Goal: Check status: Check status

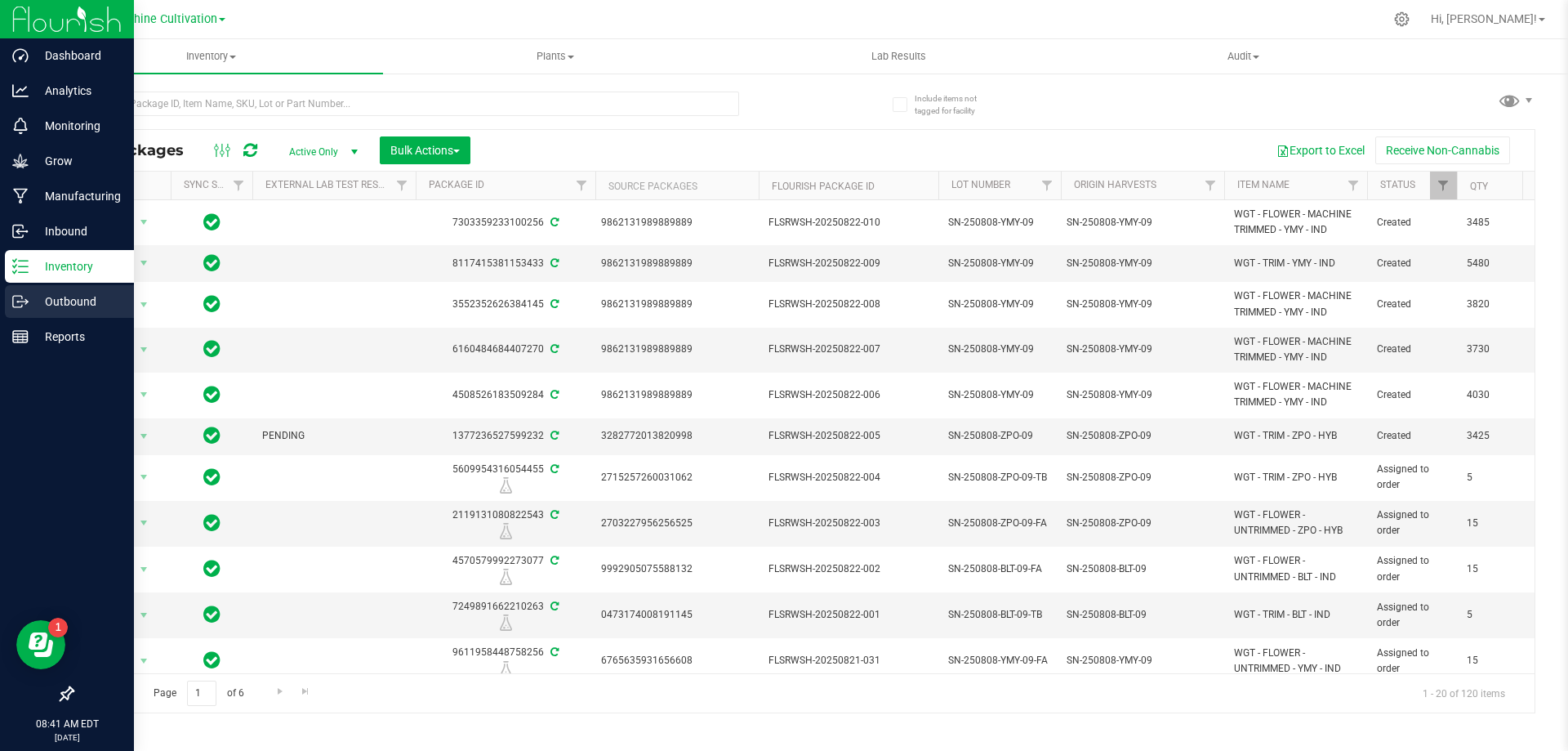
click at [23, 306] on icon at bounding box center [20, 301] width 17 height 17
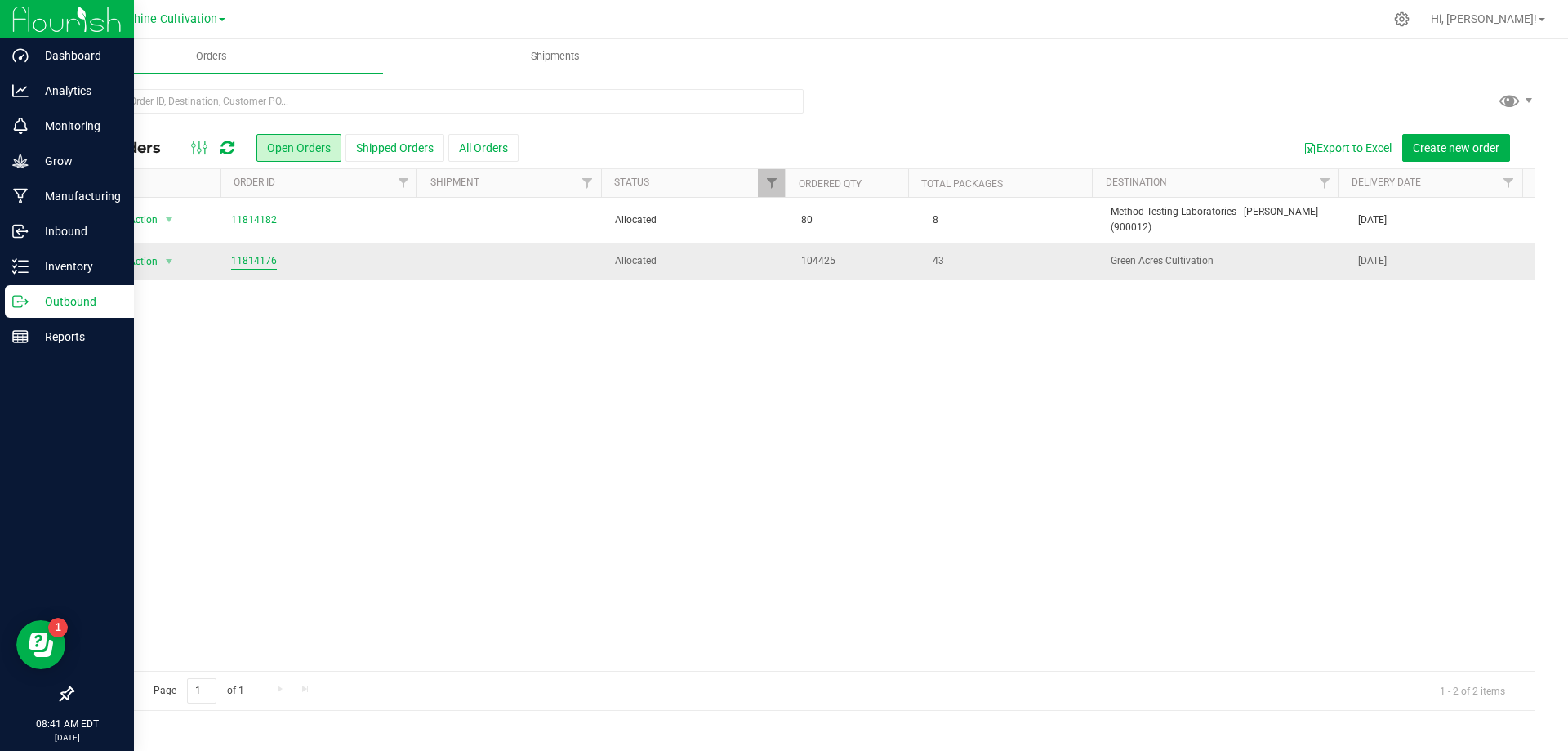
click at [246, 254] on link "11814176" at bounding box center [254, 261] width 46 height 16
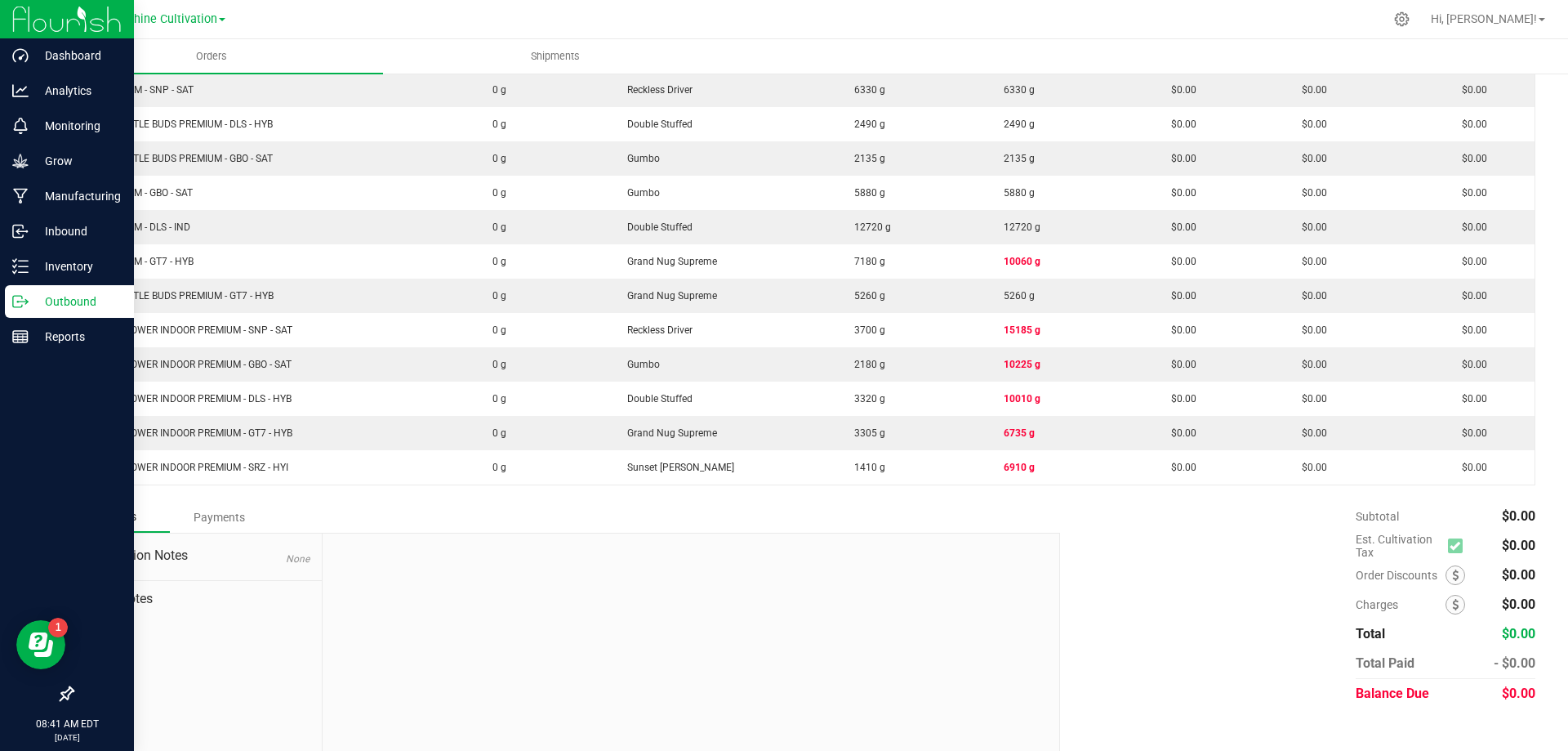
scroll to position [828, 0]
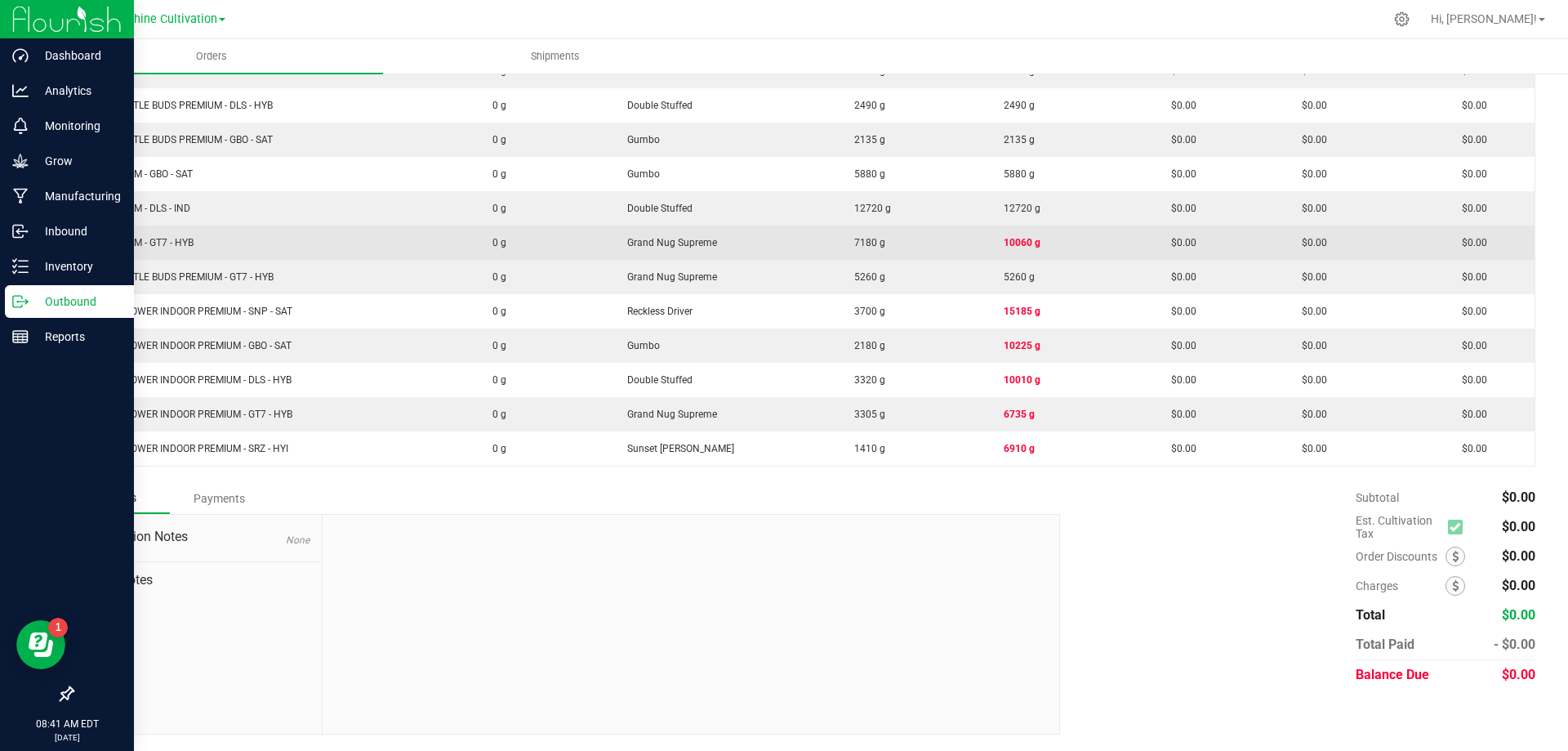
click at [1014, 242] on span "10060 g" at bounding box center [1018, 242] width 45 height 11
drag, startPoint x: 1029, startPoint y: 245, endPoint x: 920, endPoint y: 245, distance: 109.0
click at [920, 245] on outbound-order-line-row "WGT - TRIM - GT7 - HYB 0 g Grand Nug Supreme 7180 g 10060 g $0.00 $0.00 $0.00" at bounding box center [805, 242] width 1462 height 34
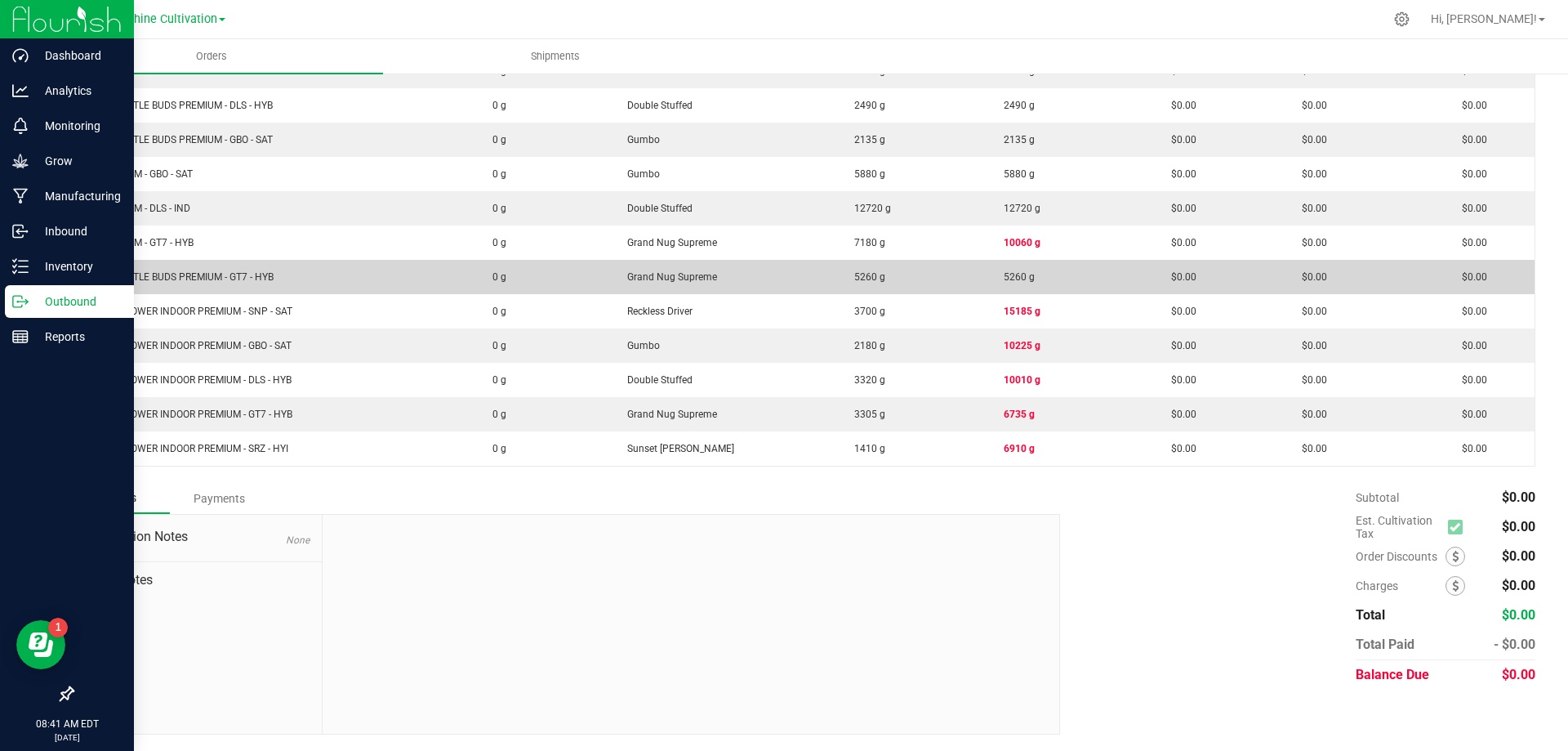
click at [934, 277] on td "5260 g" at bounding box center [912, 276] width 150 height 34
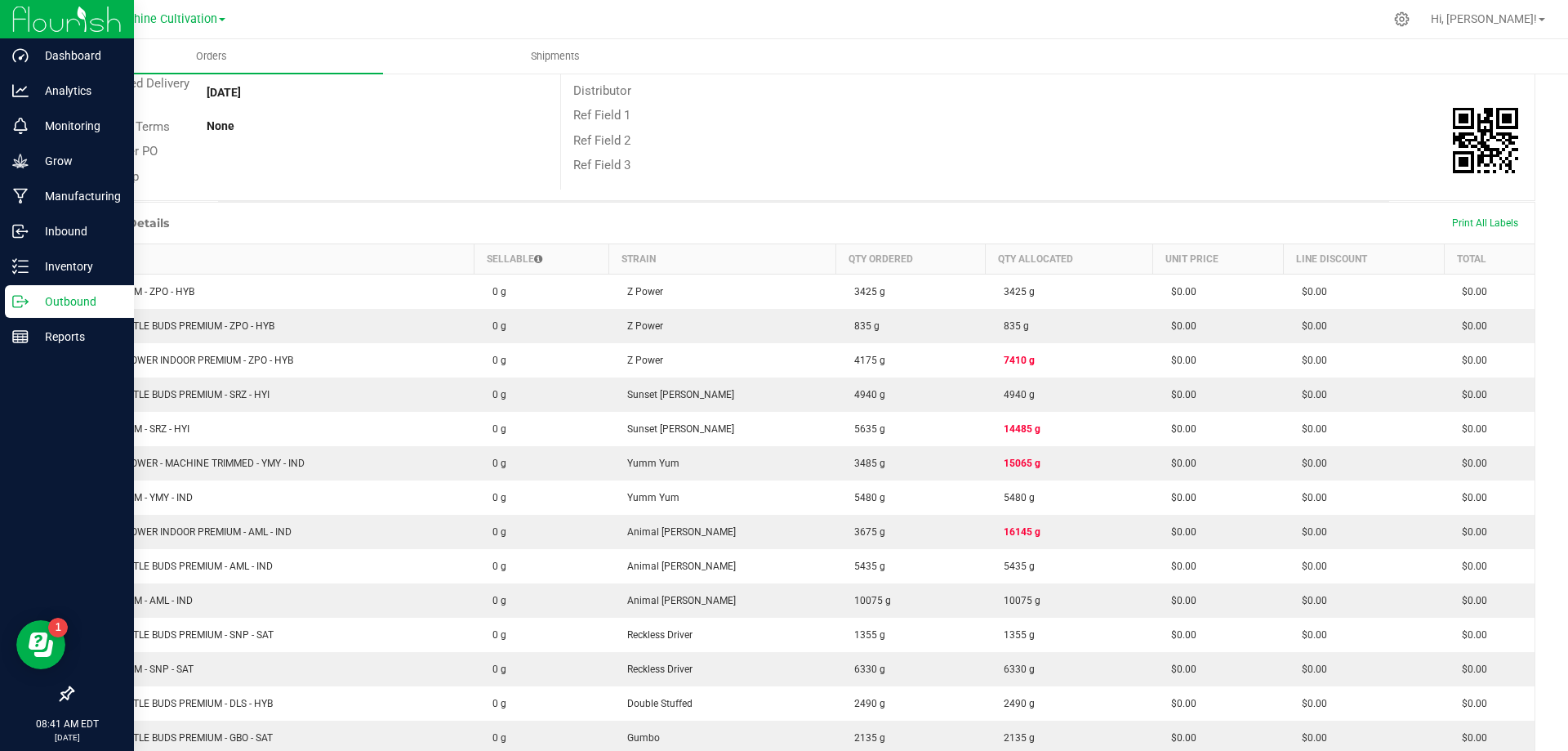
scroll to position [256, 0]
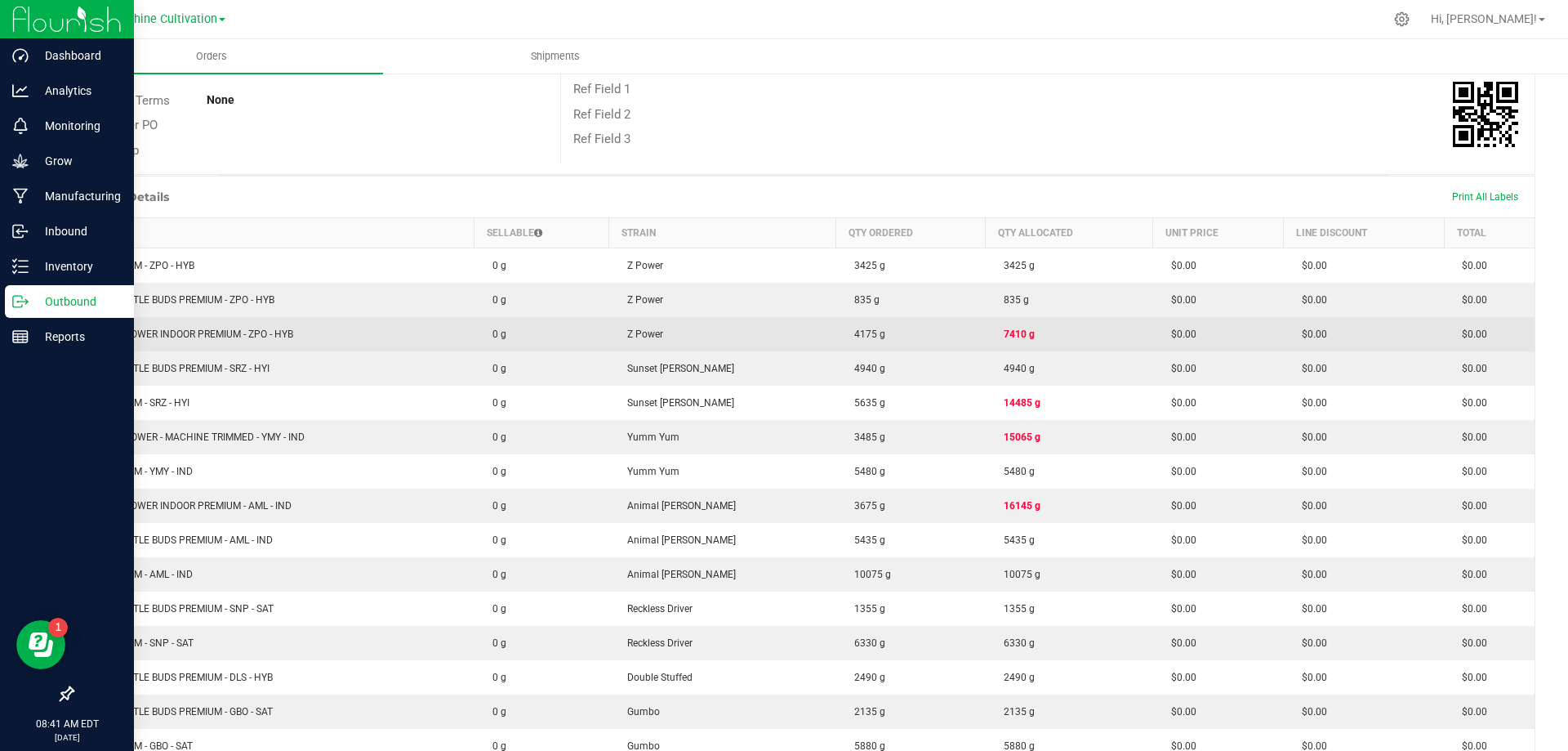
click at [1010, 333] on span "7410 g" at bounding box center [1015, 334] width 40 height 11
click at [1043, 333] on td "7410 g" at bounding box center [1069, 334] width 167 height 34
click at [222, 327] on td "WGT - FLOWER INDOOR PREMIUM - ZPO - HYB" at bounding box center [275, 334] width 401 height 34
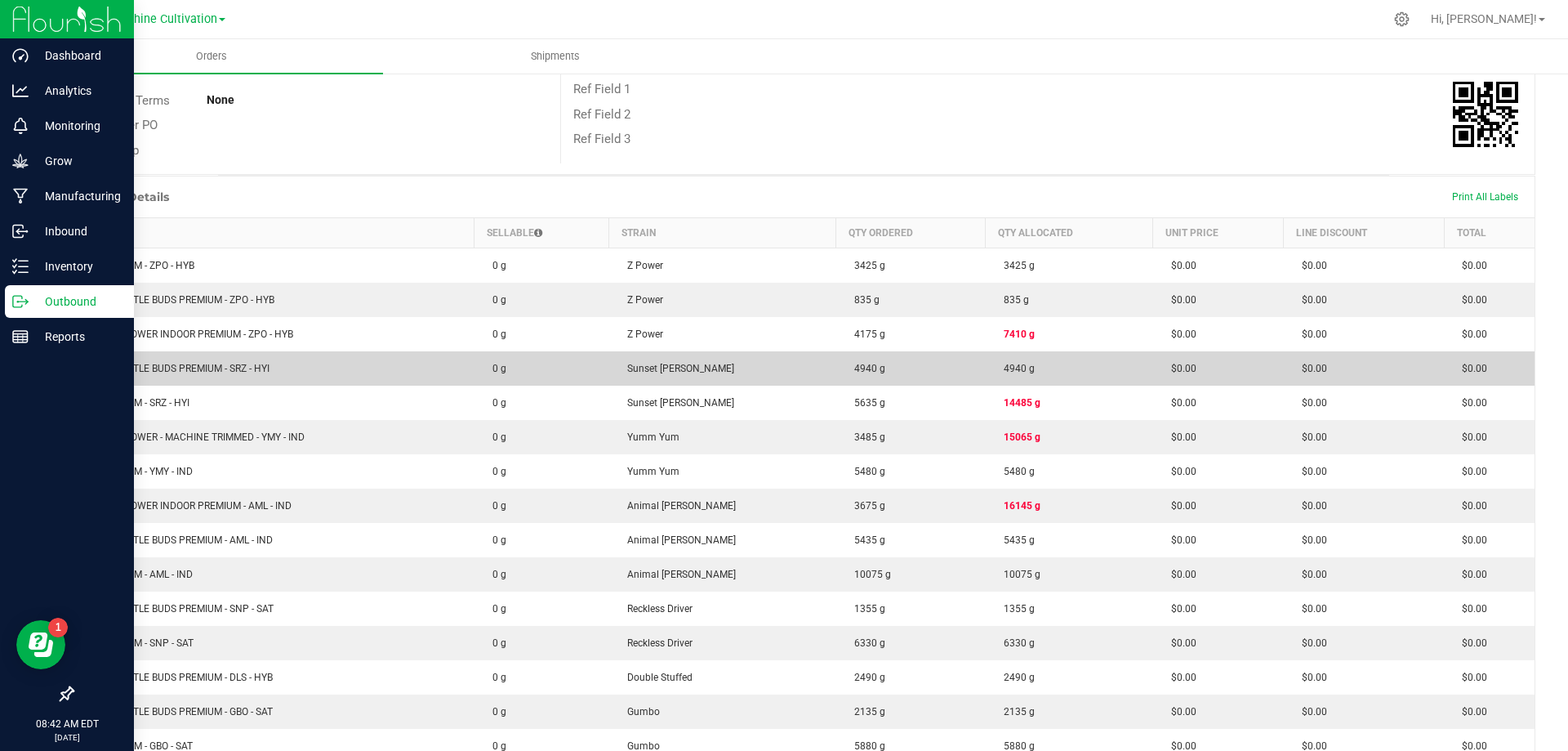
click at [229, 365] on span "WGT - LITTLE BUDS PREMIUM - SRZ - HYI" at bounding box center [177, 368] width 187 height 11
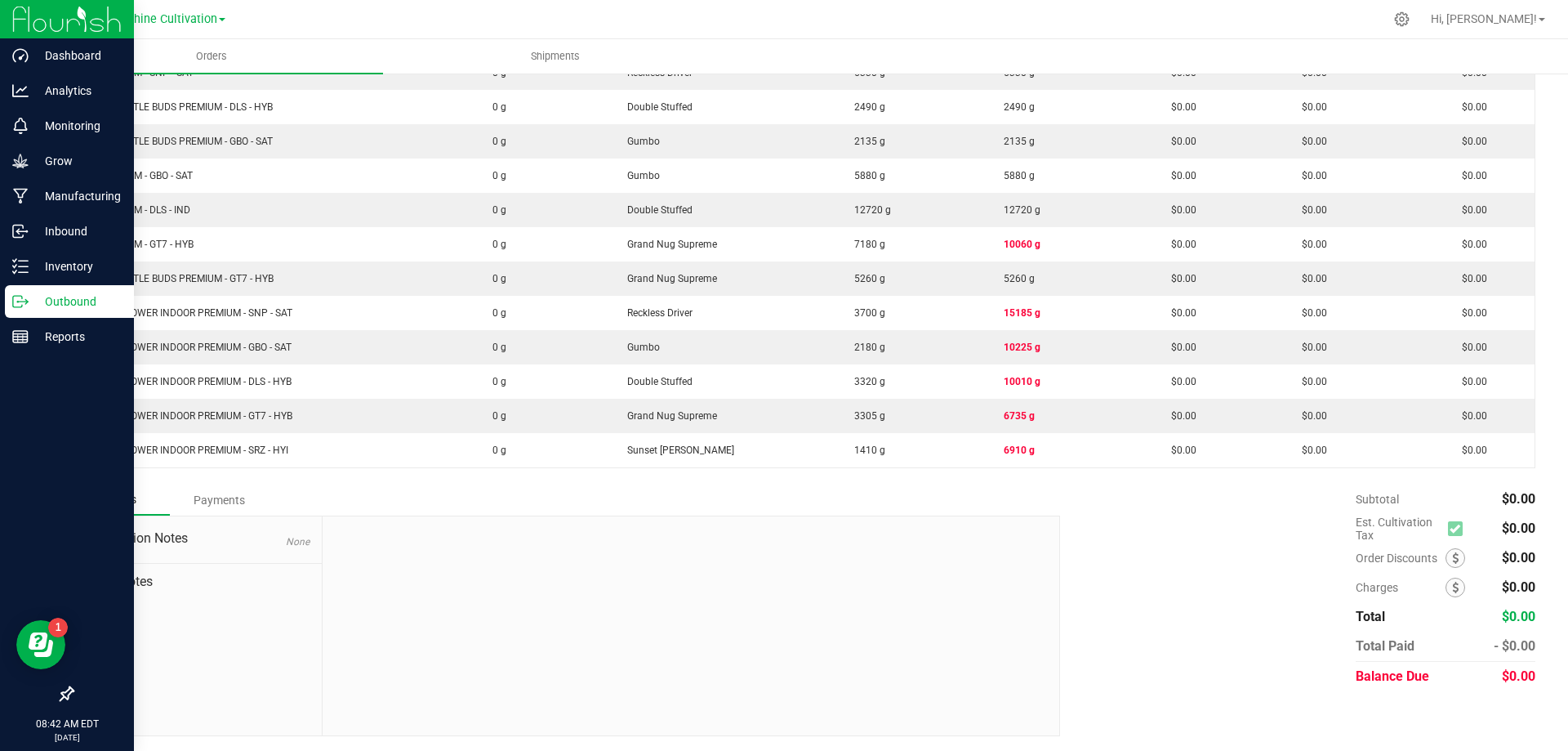
scroll to position [828, 0]
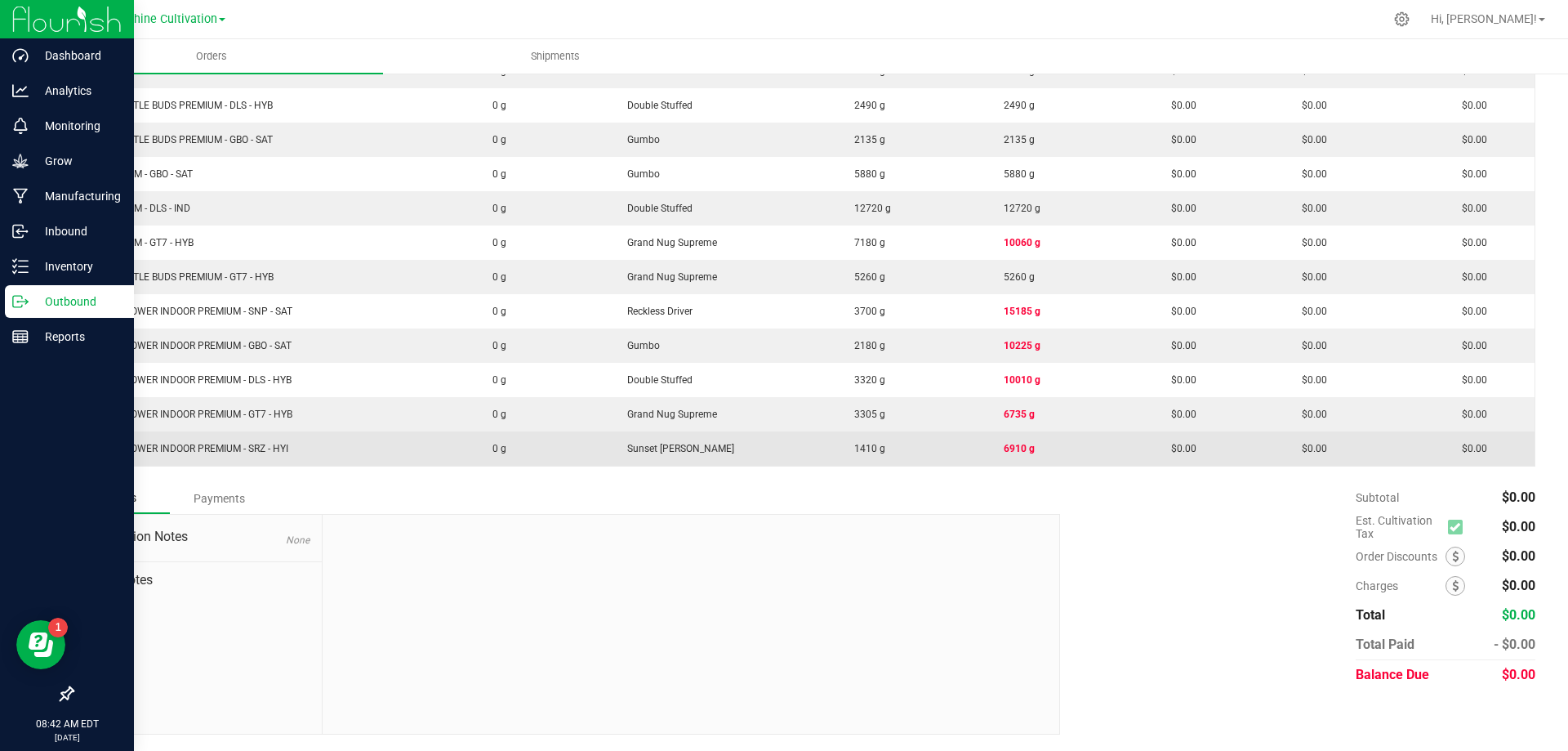
click at [354, 447] on td "WGT - FLOWER INDOOR PREMIUM - SRZ - HYI" at bounding box center [275, 448] width 401 height 34
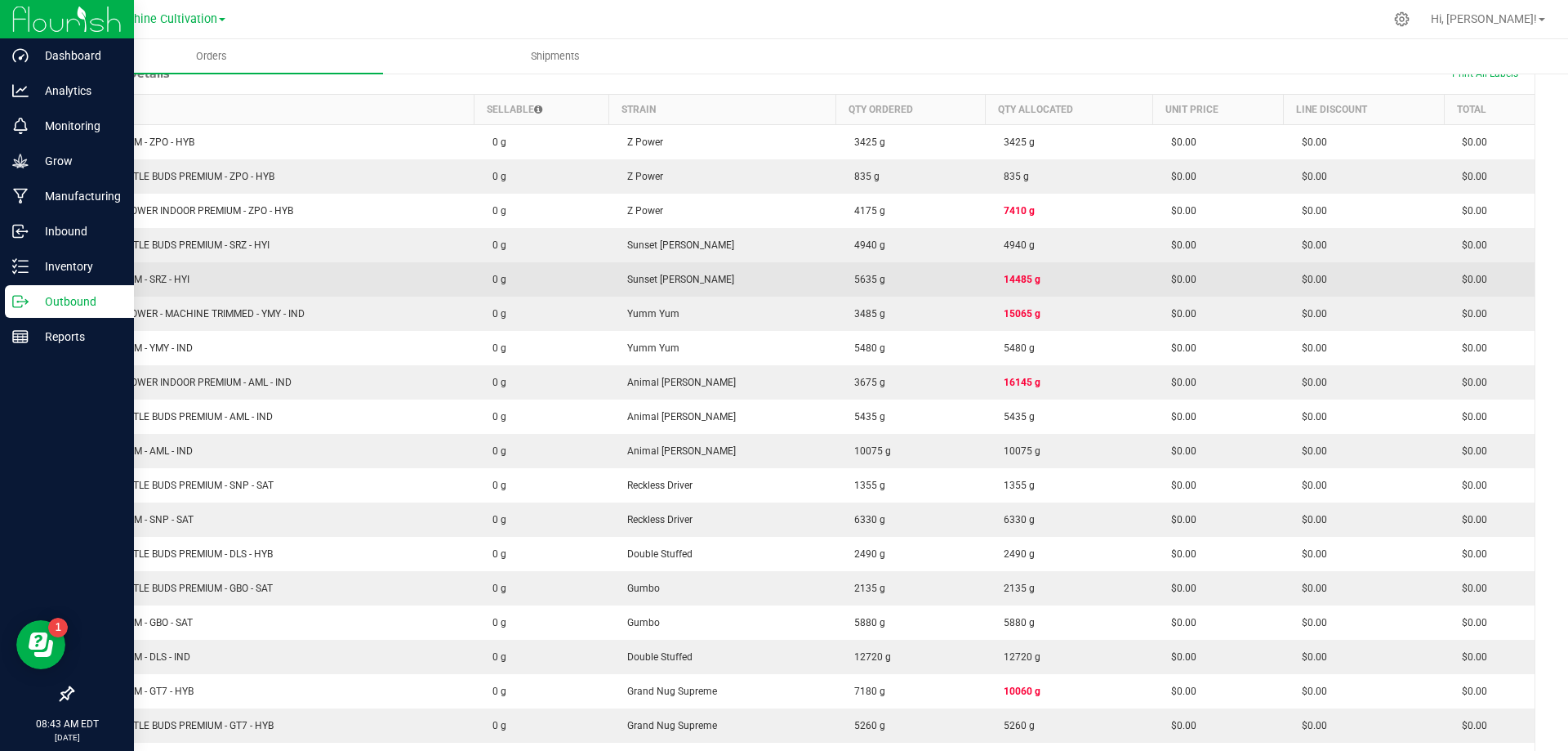
scroll to position [419, 0]
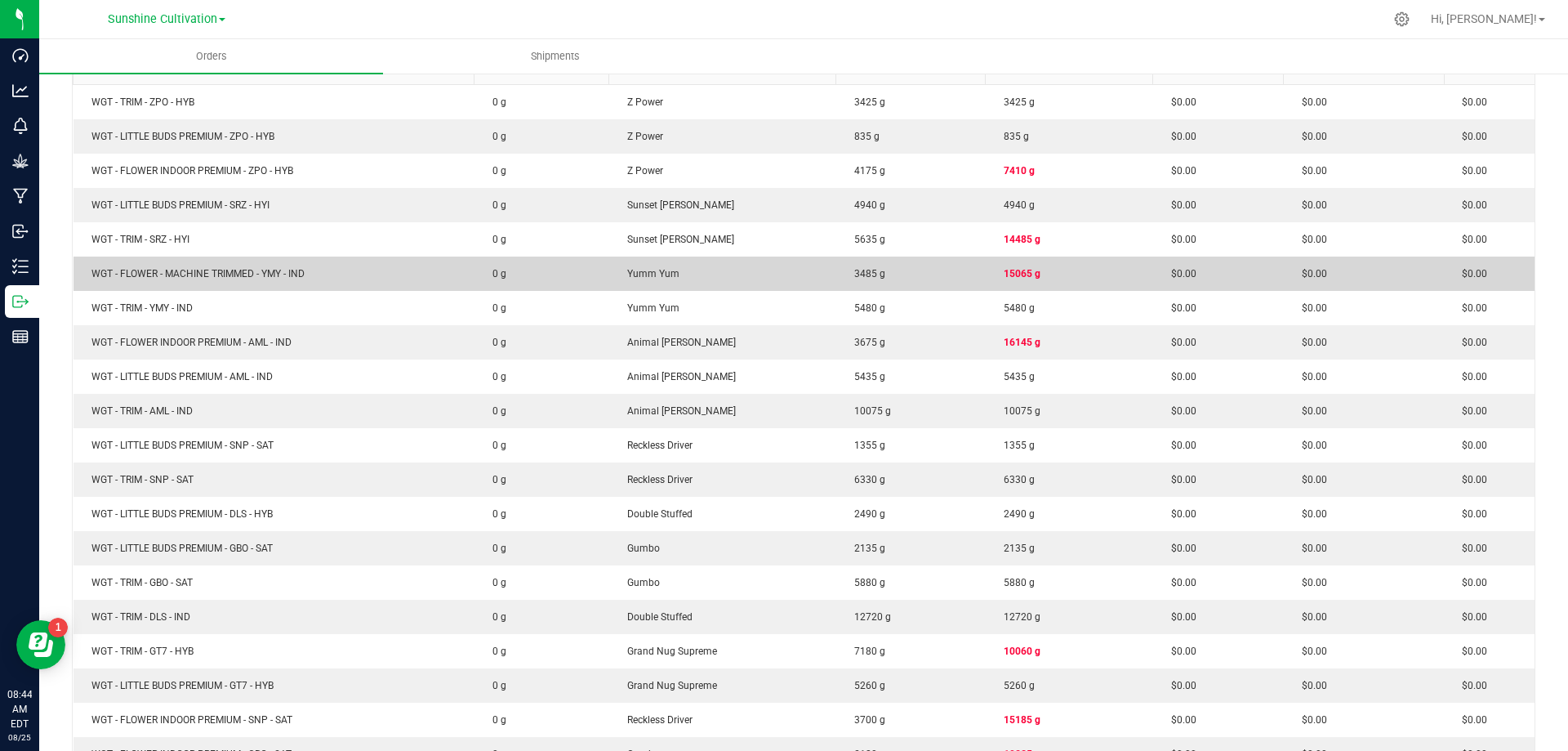
drag, startPoint x: 989, startPoint y: 272, endPoint x: 1066, endPoint y: 279, distance: 77.3
click at [1066, 279] on td "15065 g" at bounding box center [1069, 273] width 167 height 34
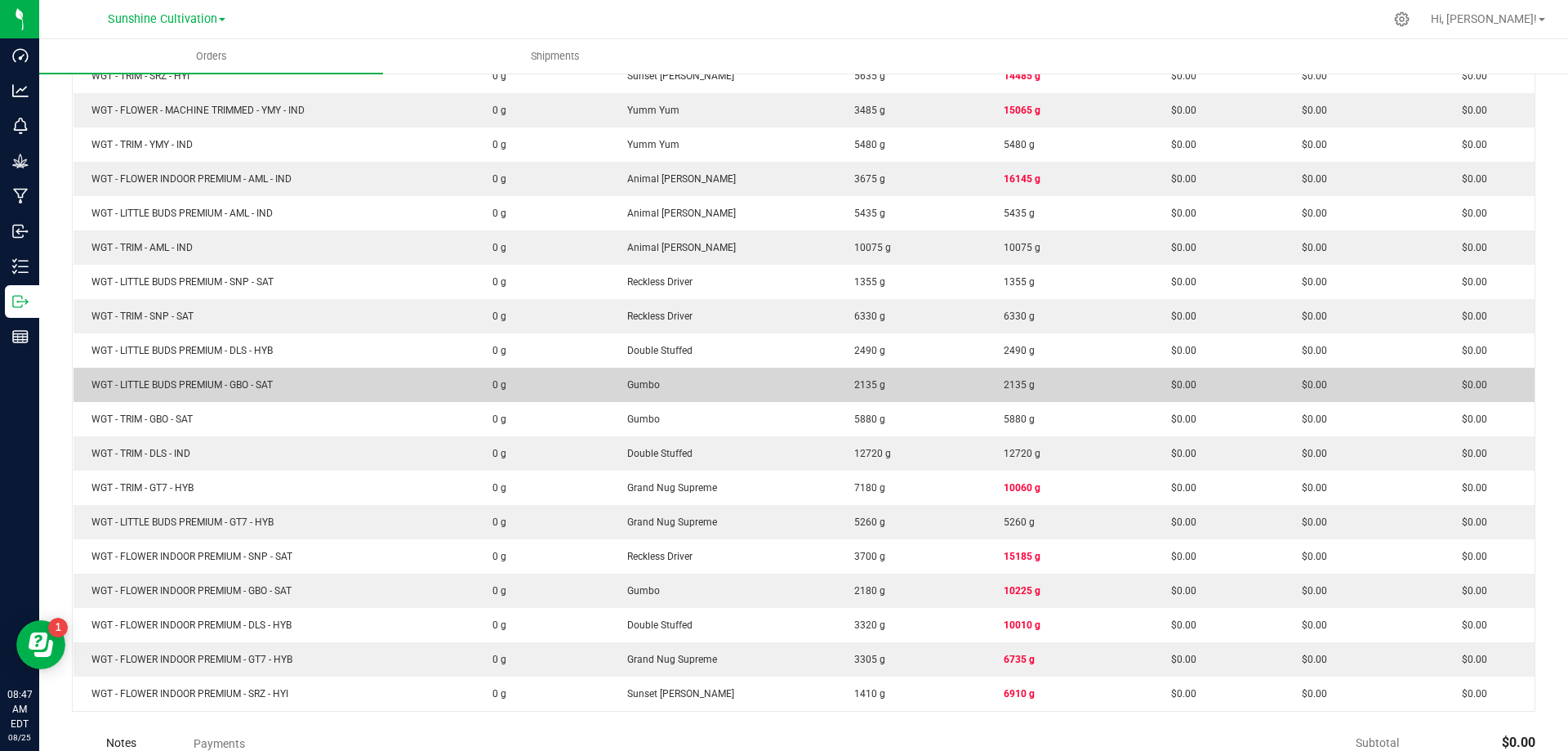
scroll to position [828, 0]
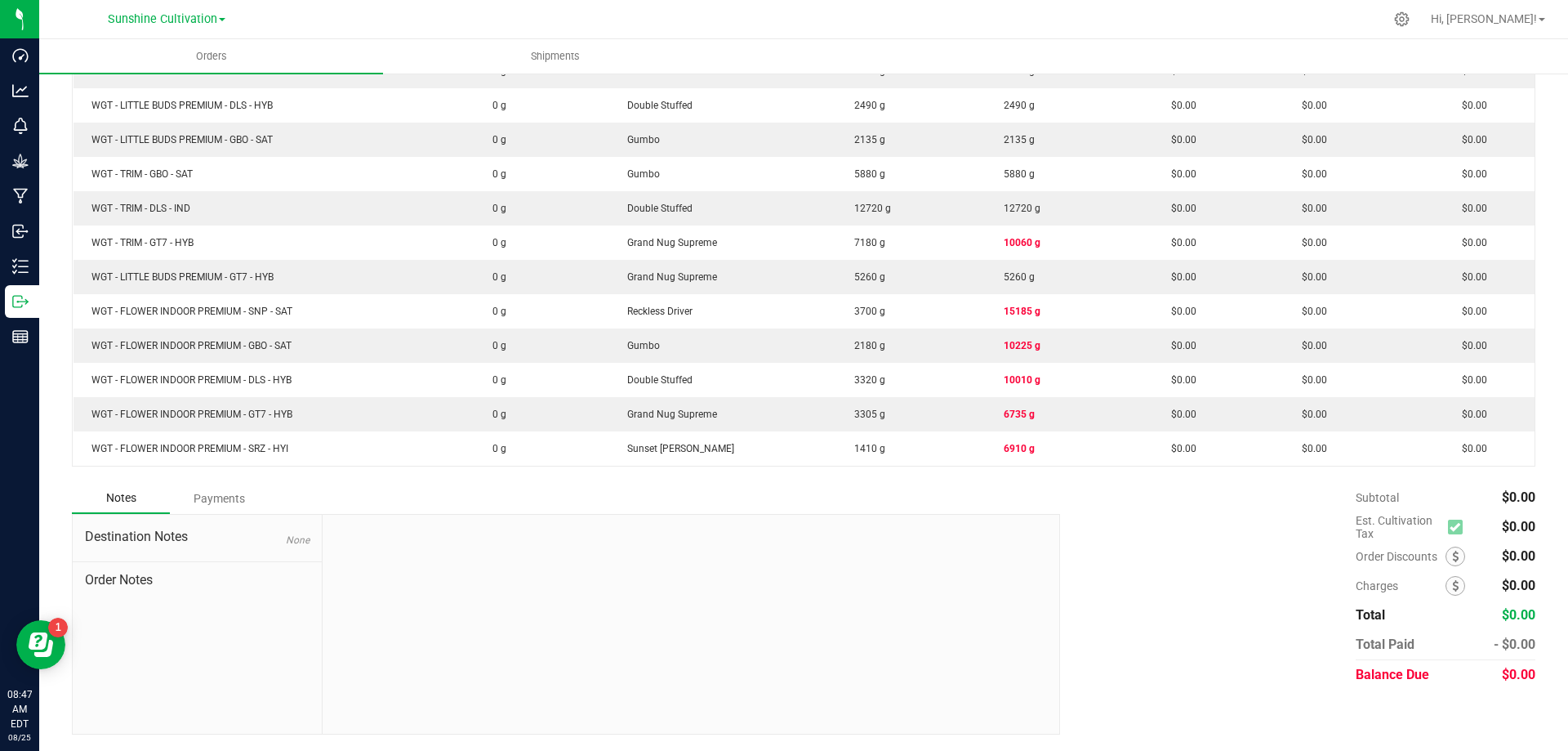
click at [1197, 537] on div "Subtotal $0.00 Est. Cultivation Tax $0.00" at bounding box center [1292, 586] width 487 height 207
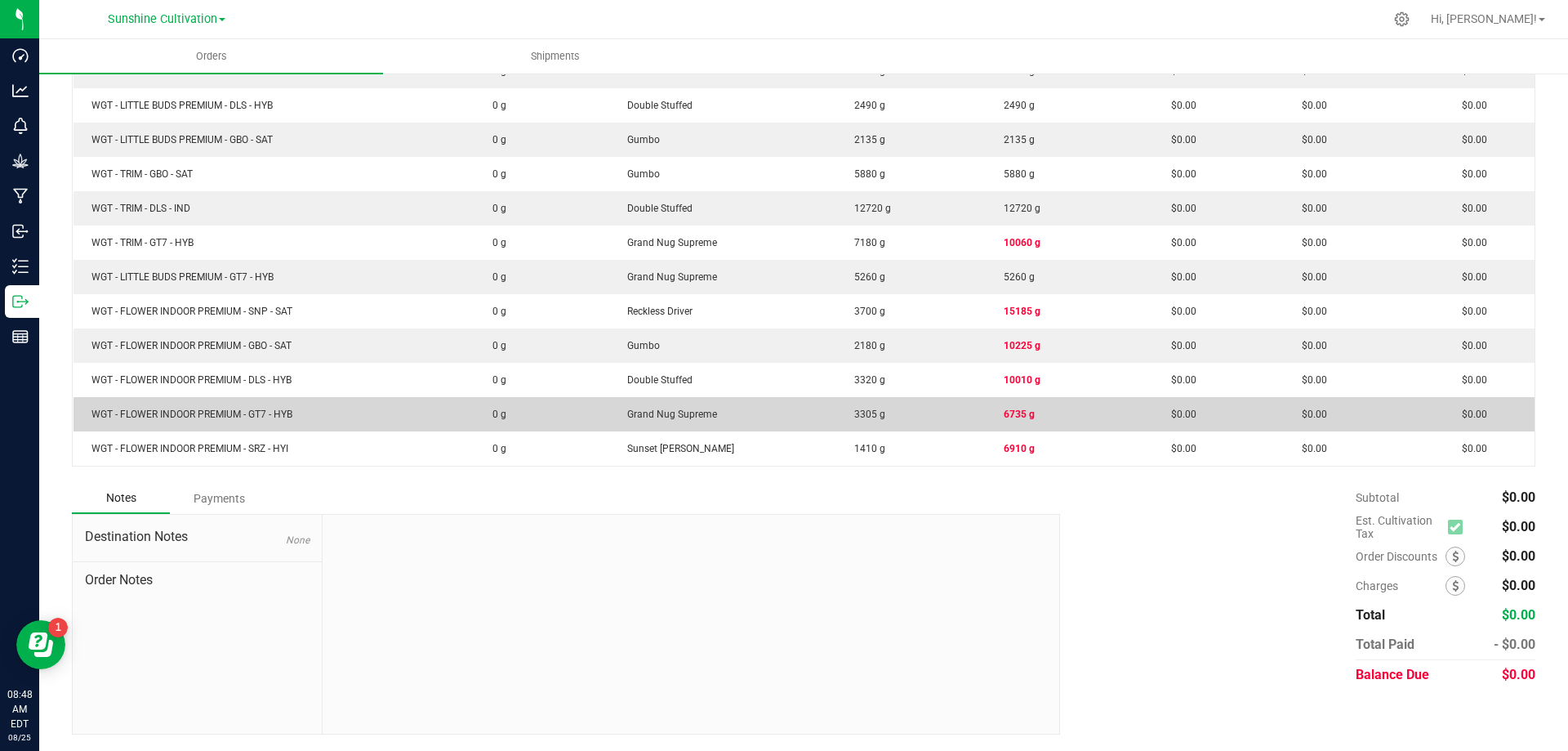
drag, startPoint x: 826, startPoint y: 416, endPoint x: 1027, endPoint y: 416, distance: 201.0
click at [1027, 416] on outbound-order-line-row "WGT - FLOWER INDOOR PREMIUM - GT7 - HYB 0 g Grand Nug Supreme 3305 g 6735 g $0.…" at bounding box center [805, 414] width 1462 height 34
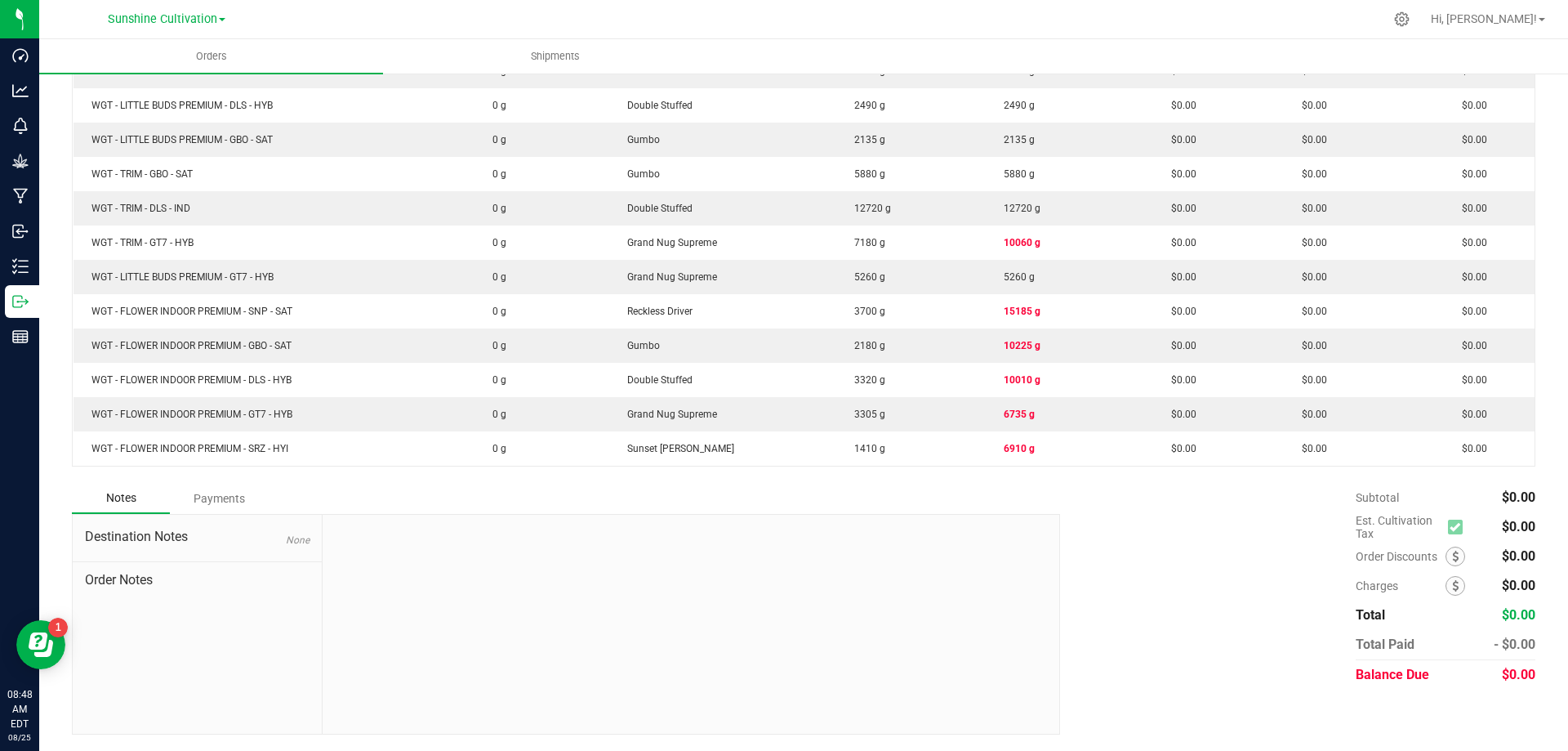
click at [913, 480] on div "Order Details Print All Labels Item Sellable Strain Qty Ordered Qty Allocated U…" at bounding box center [803, 43] width 1463 height 880
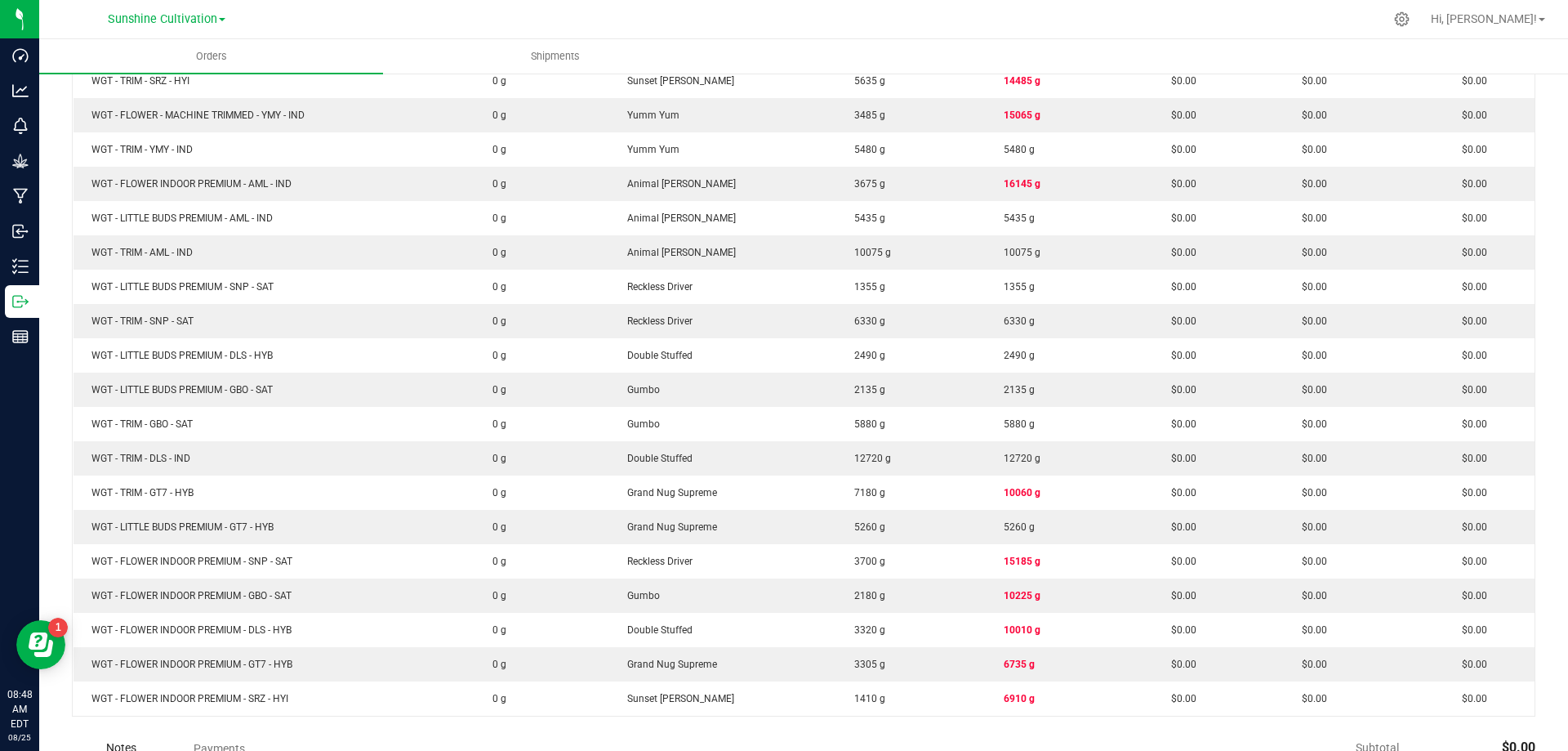
scroll to position [583, 0]
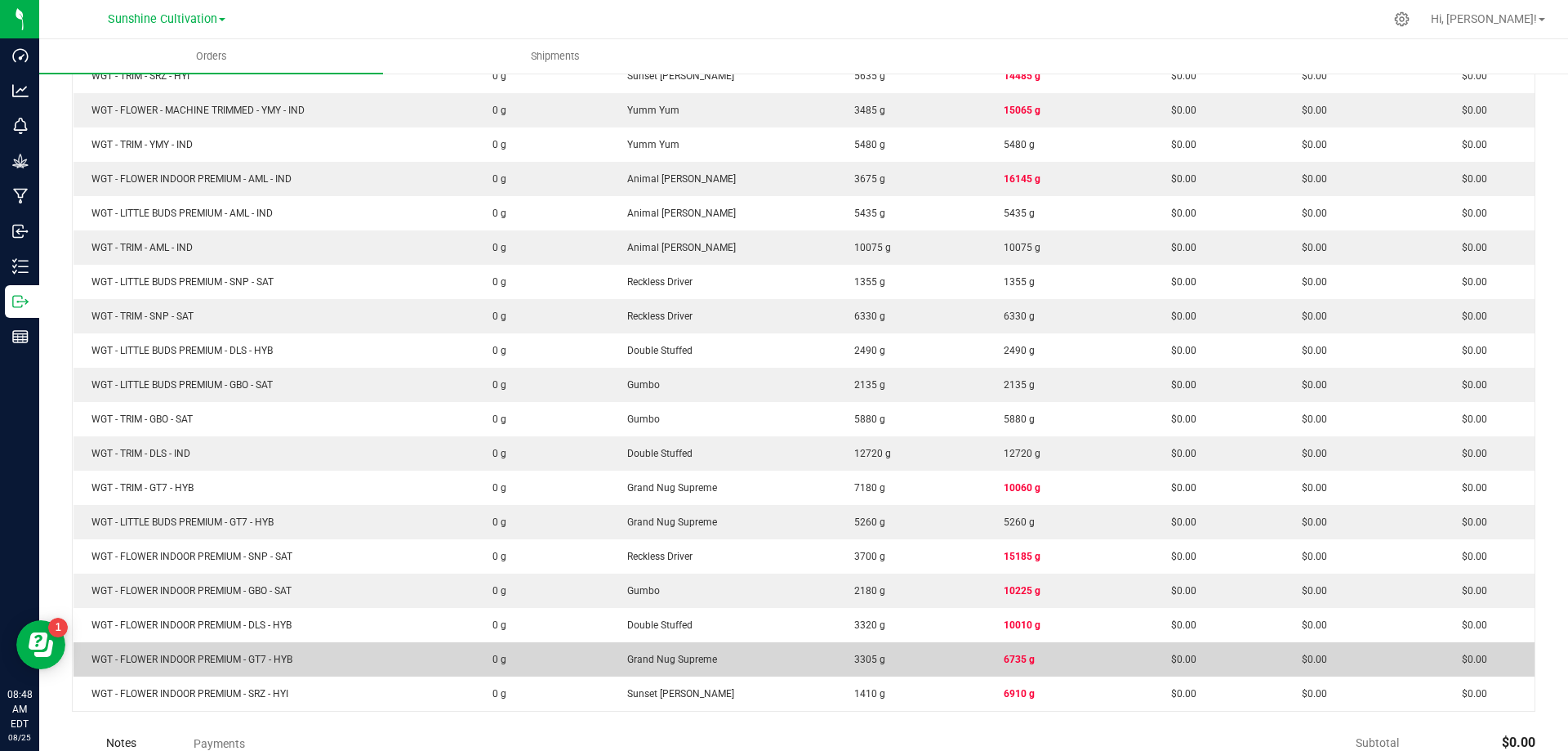
drag, startPoint x: 836, startPoint y: 660, endPoint x: 877, endPoint y: 661, distance: 41.0
click at [877, 661] on td "3305 g" at bounding box center [912, 659] width 150 height 34
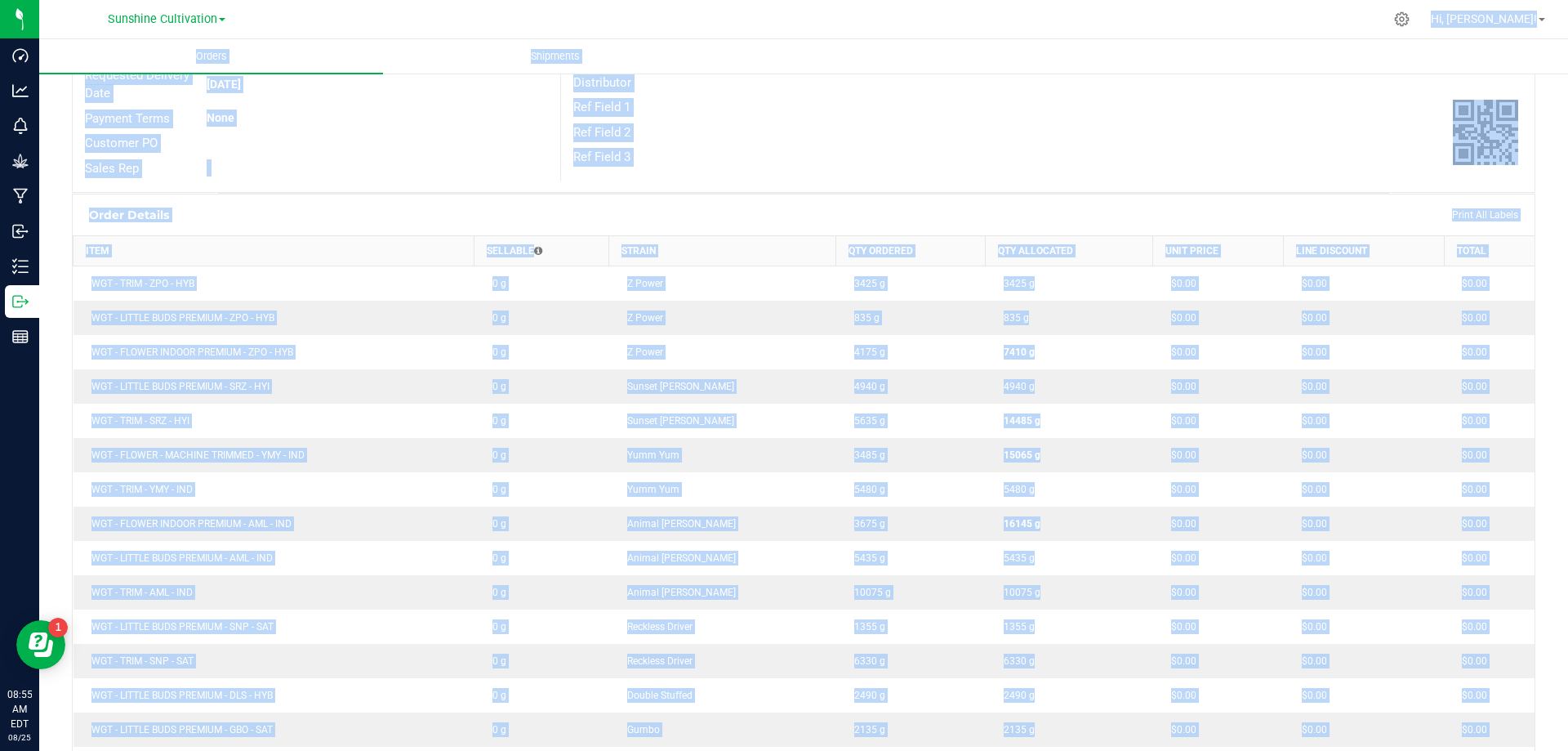
scroll to position [131, 0]
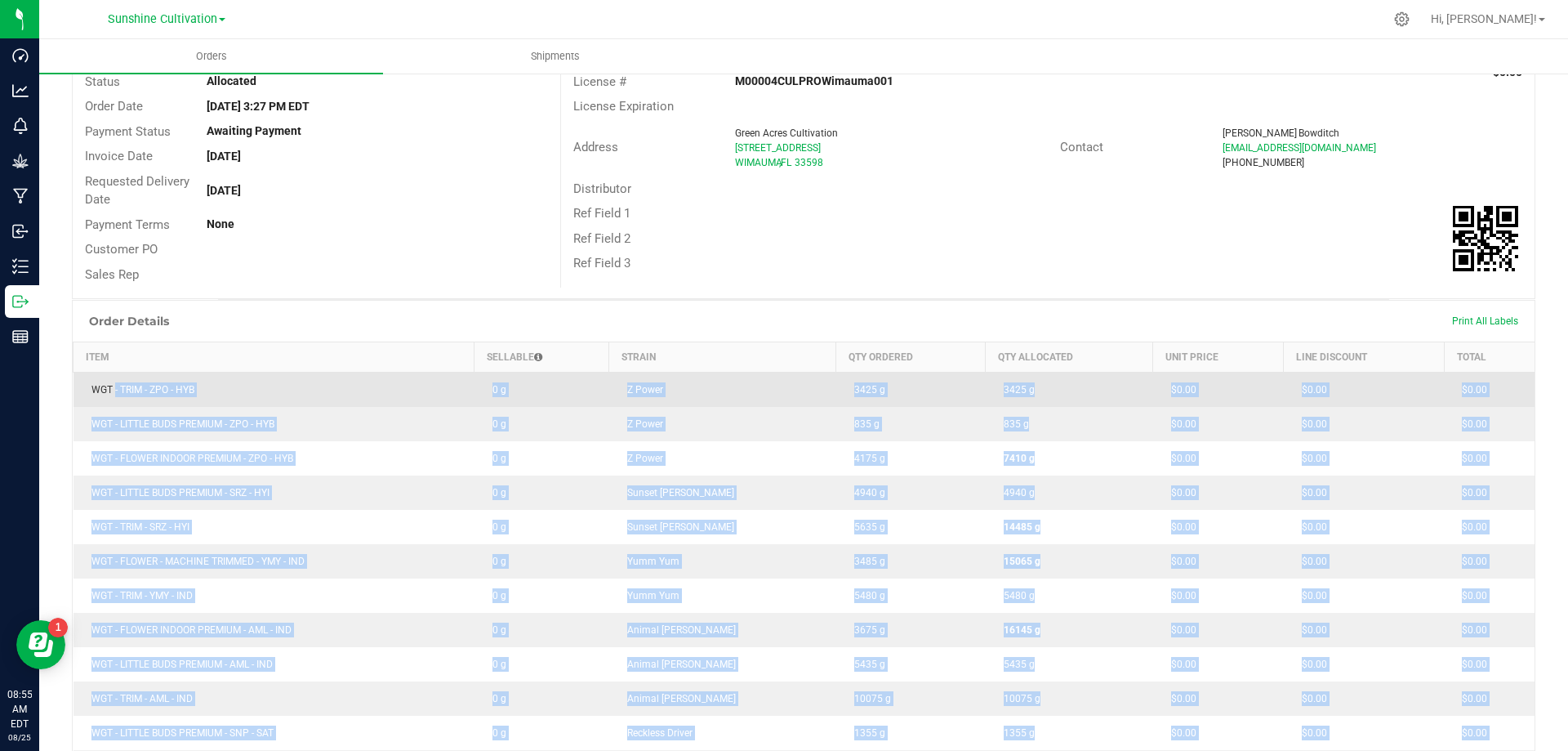
drag, startPoint x: 279, startPoint y: 466, endPoint x: 111, endPoint y: 375, distance: 191.1
click at [111, 375] on div "Order Details Print All Labels Item Sellable Strain Qty Ordered Qty Allocated U…" at bounding box center [803, 732] width 1463 height 863
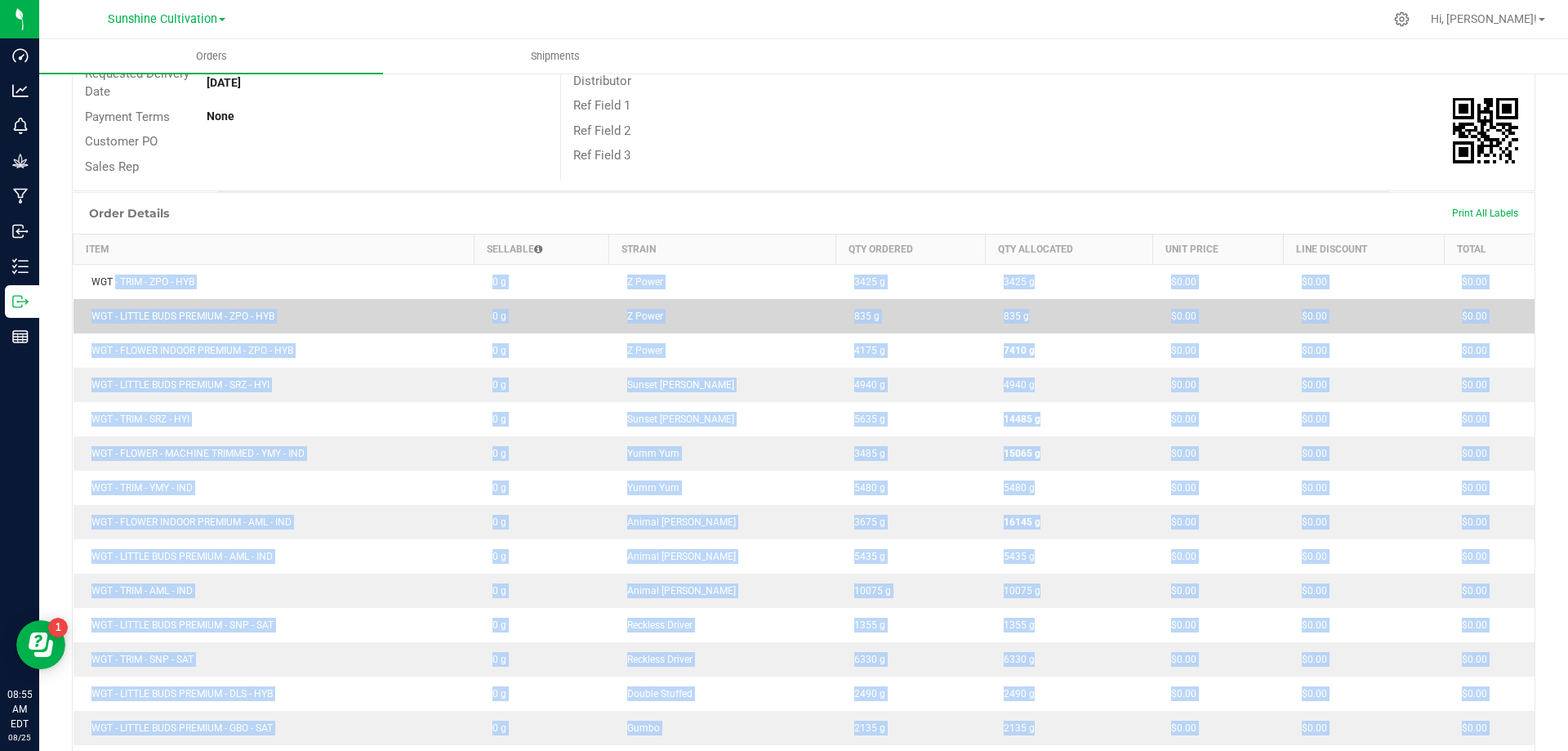
scroll to position [459, 0]
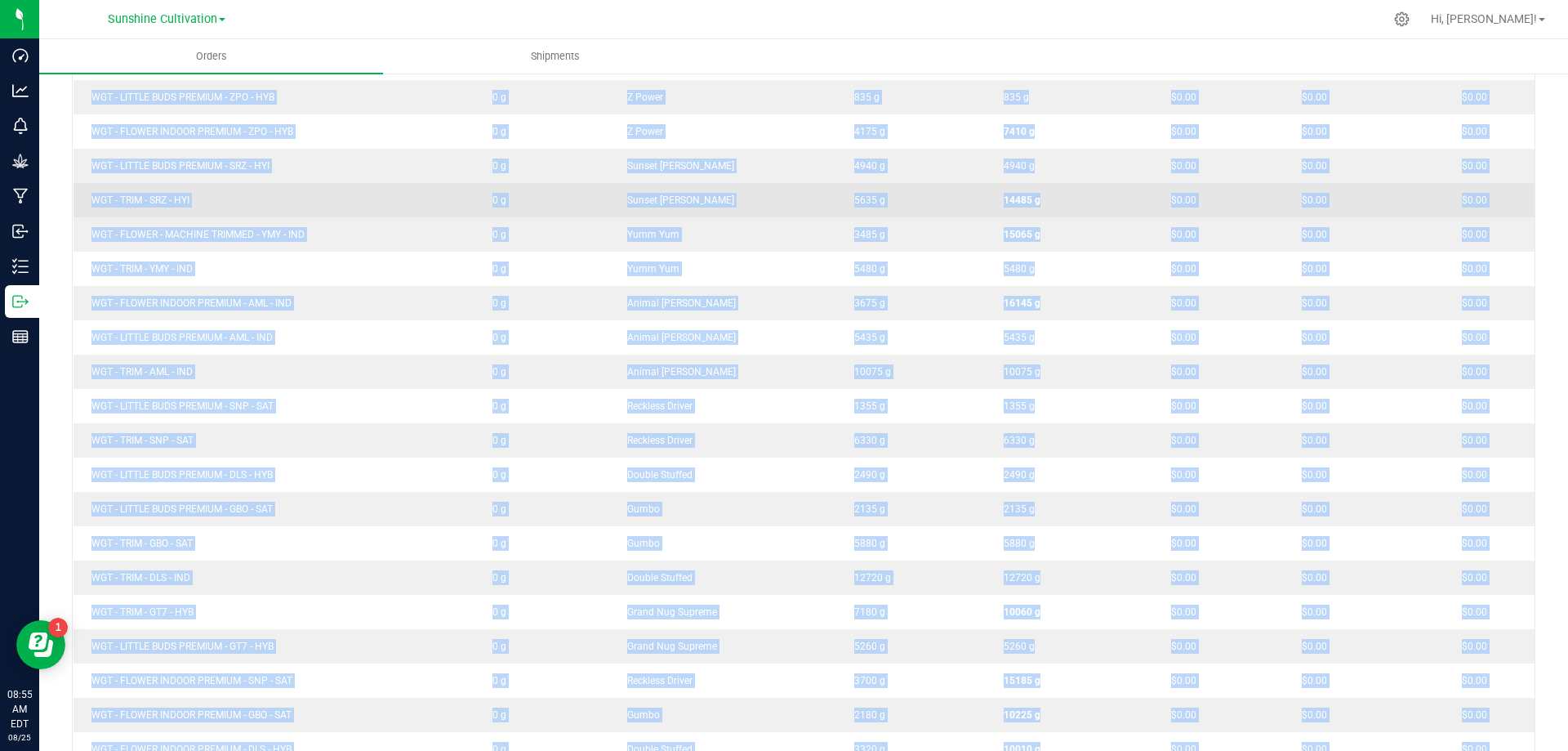
click at [609, 210] on td "0 g" at bounding box center [541, 200] width 135 height 34
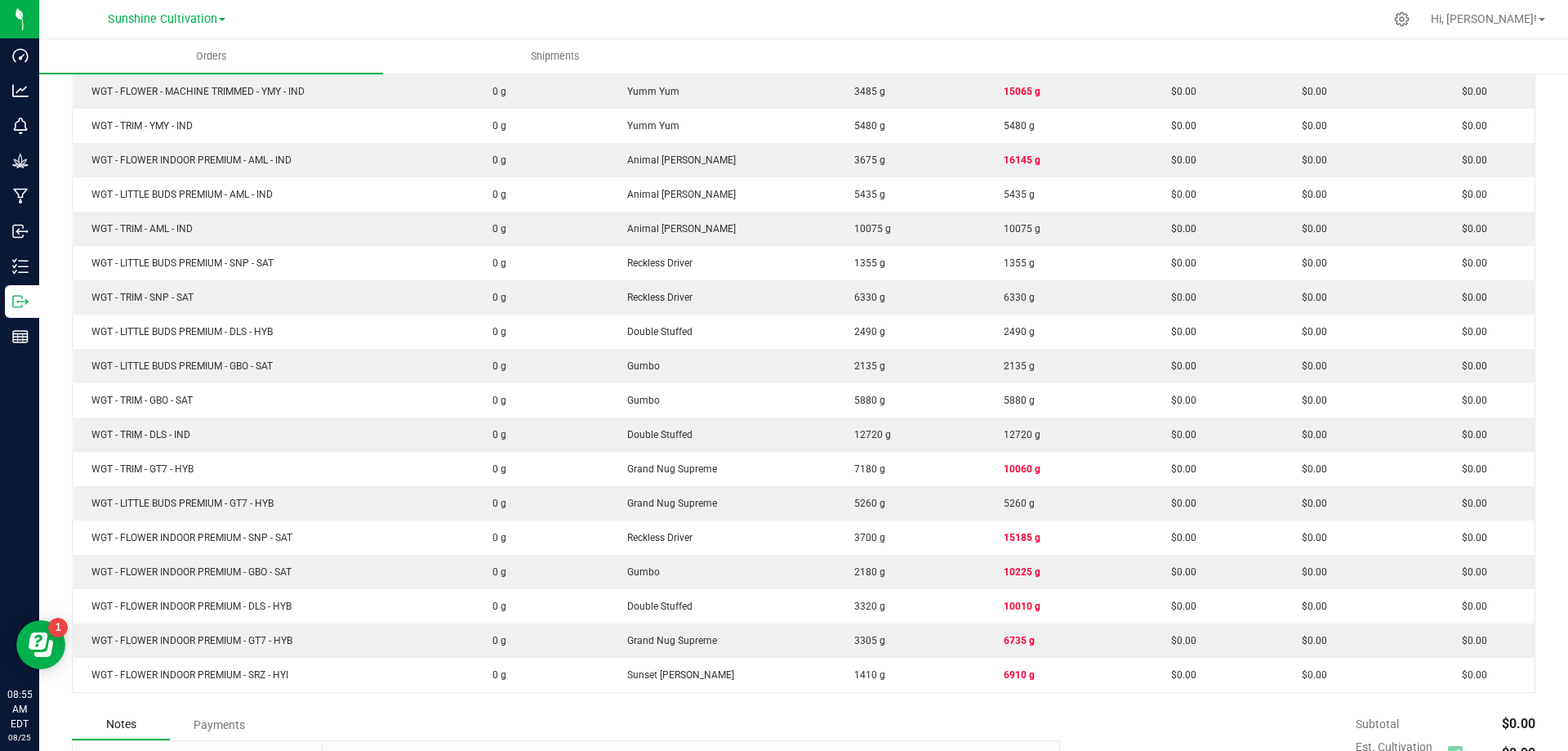
scroll to position [622, 0]
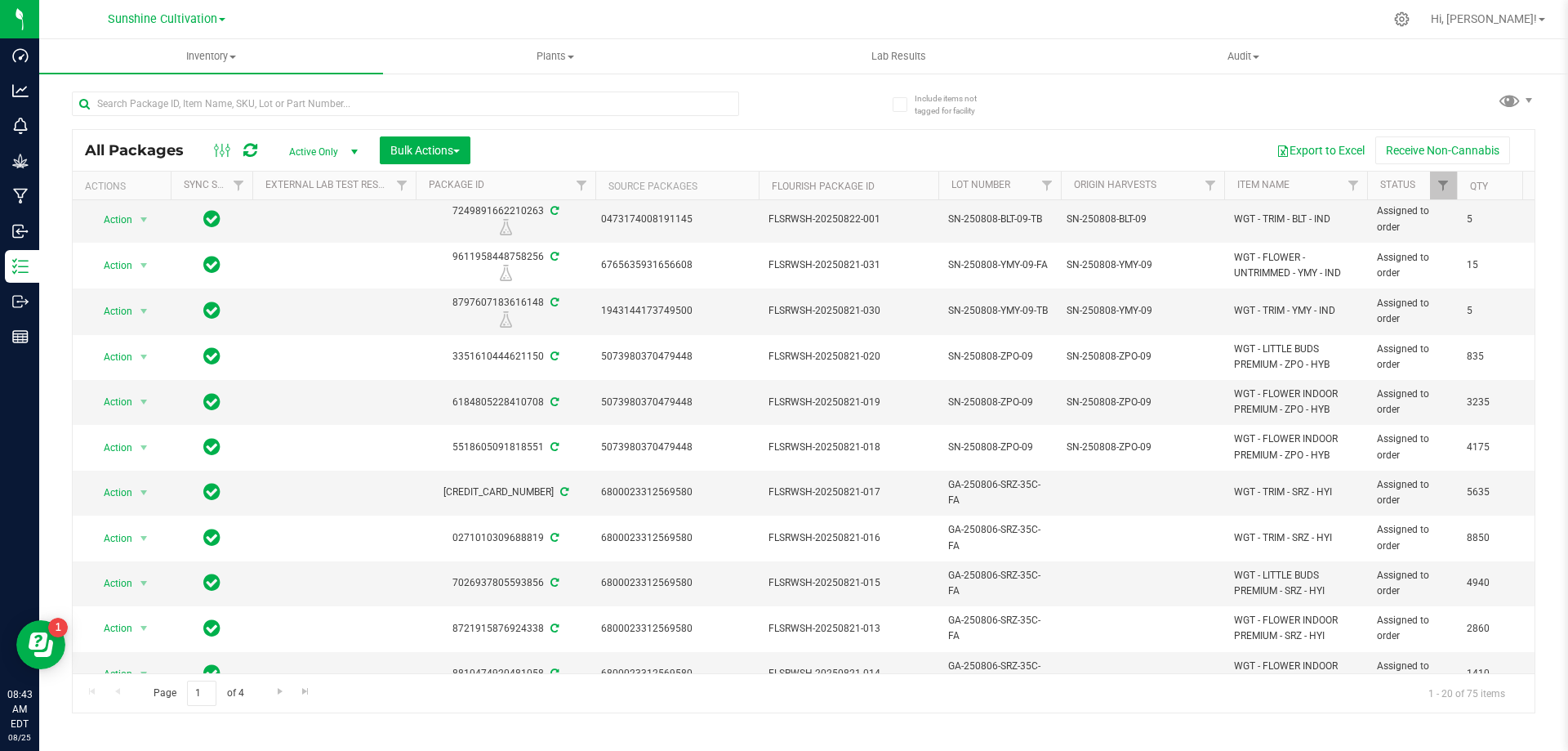
scroll to position [448, 0]
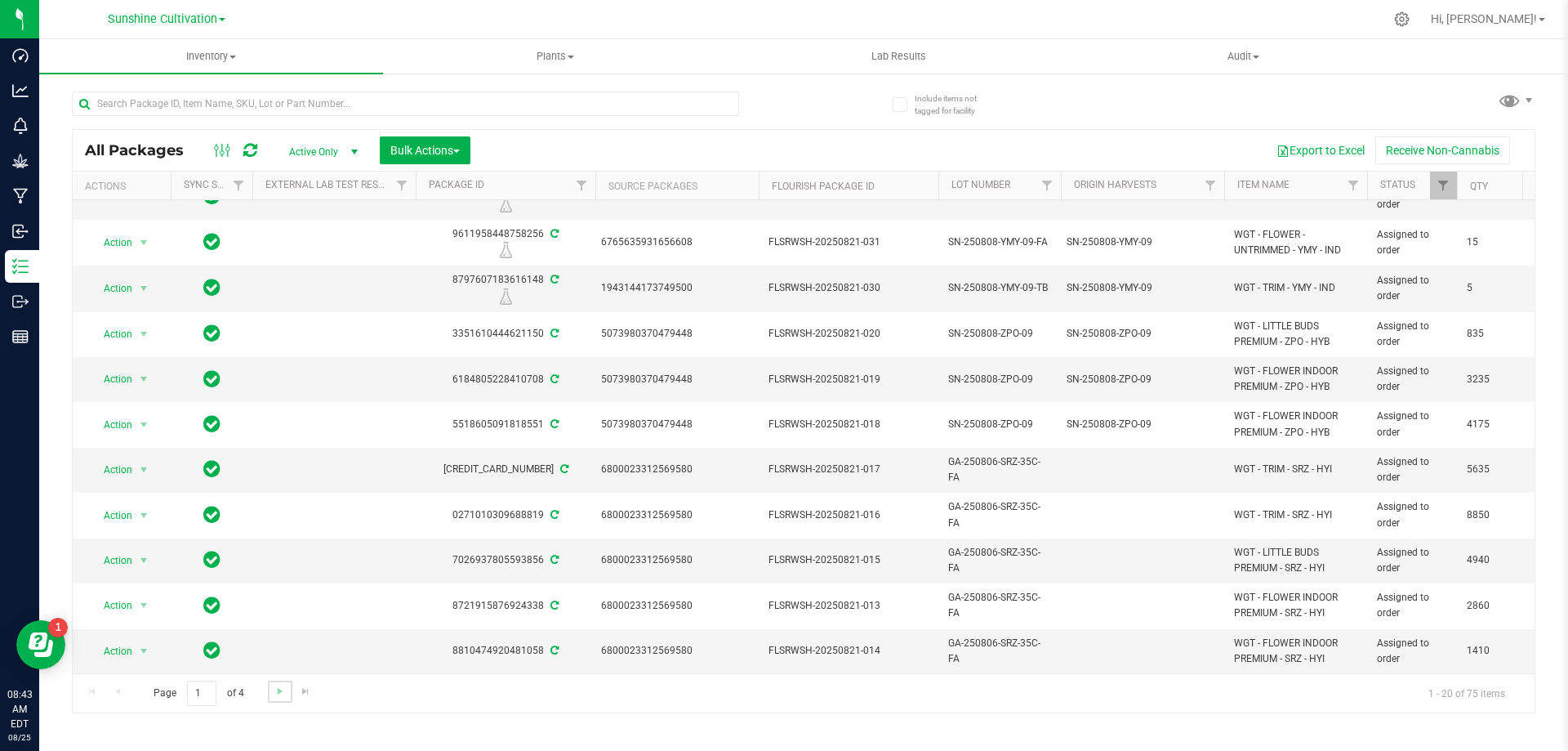
click at [273, 699] on link "Go to the next page" at bounding box center [279, 691] width 24 height 22
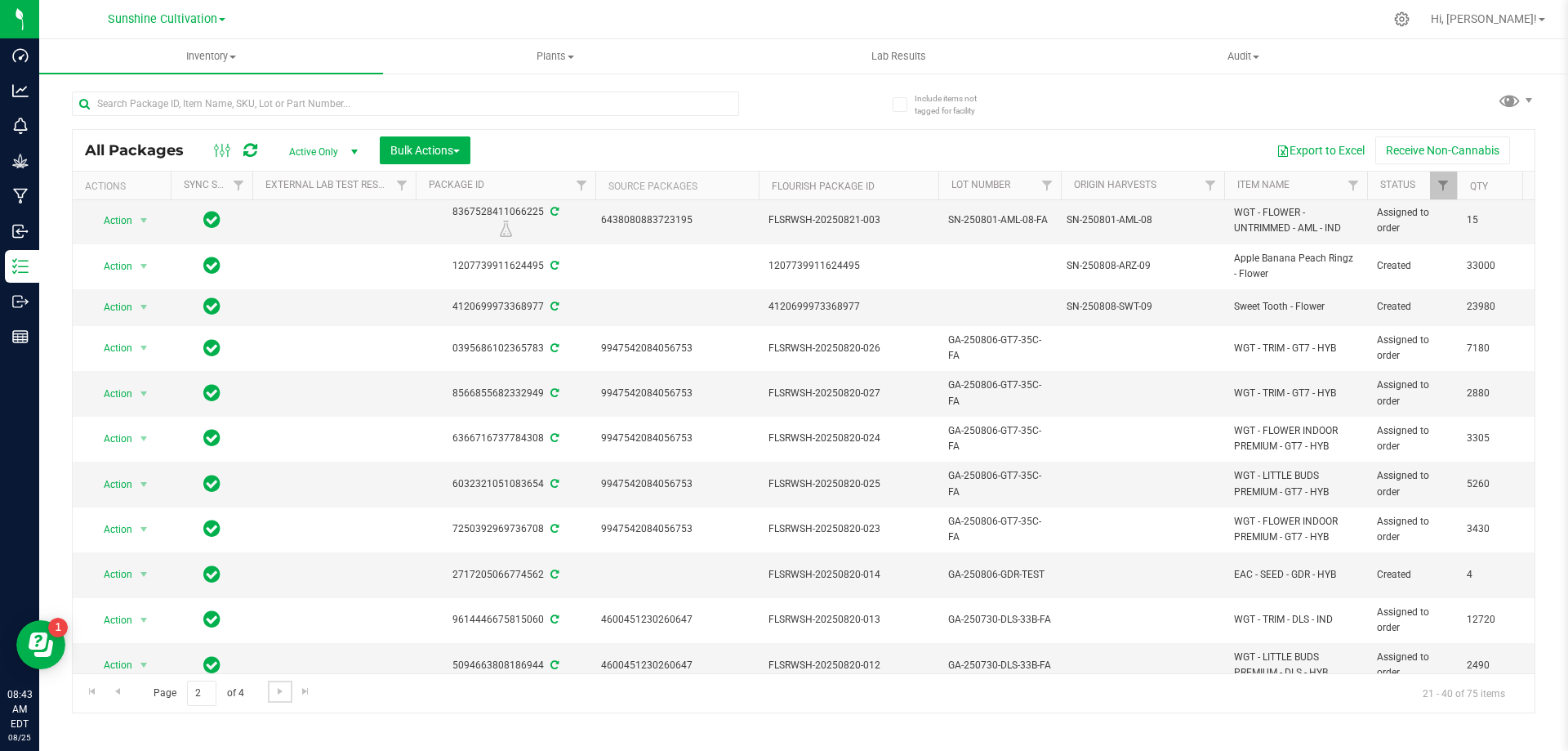
scroll to position [437, 0]
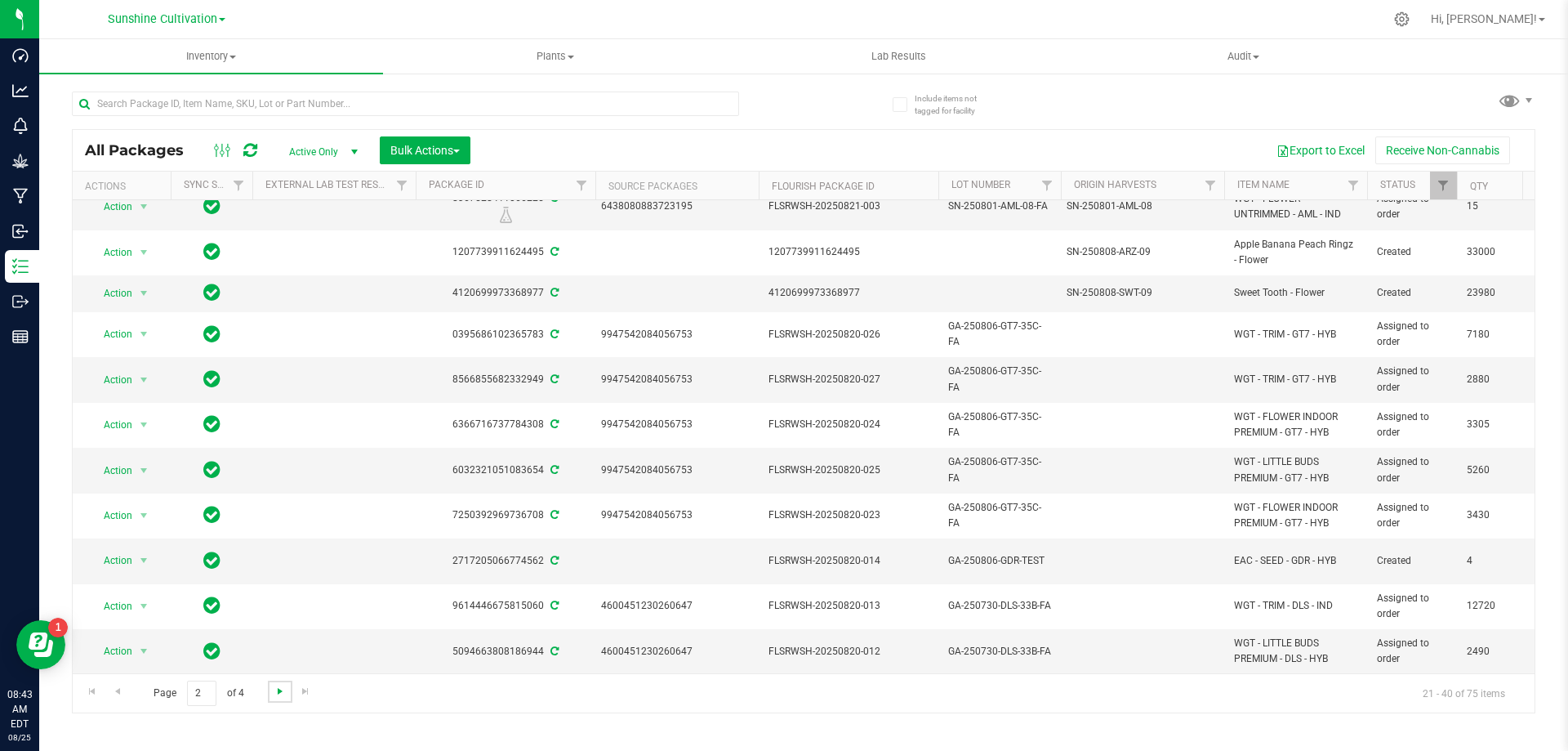
click at [274, 688] on span "Go to the next page" at bounding box center [280, 691] width 13 height 13
